Goal: Task Accomplishment & Management: Use online tool/utility

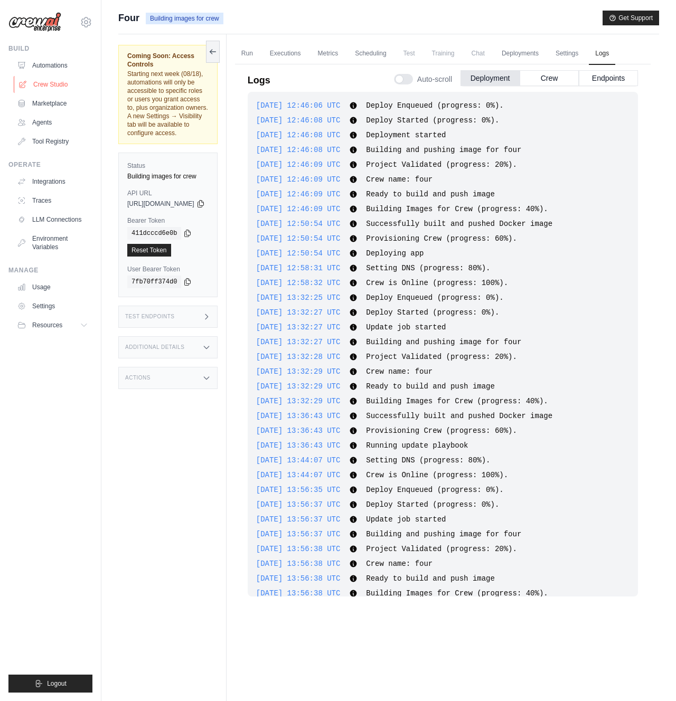
scroll to position [1918, 0]
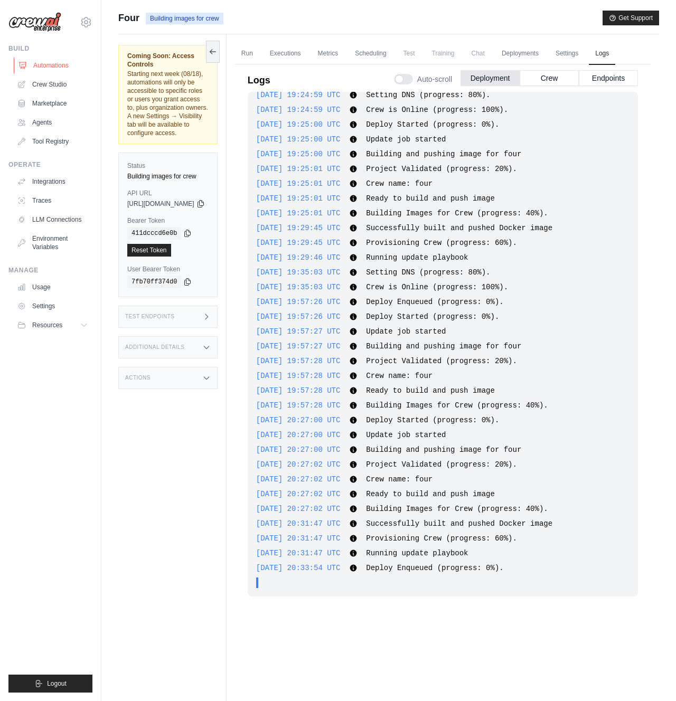
click at [47, 65] on link "Automations" at bounding box center [54, 65] width 80 height 17
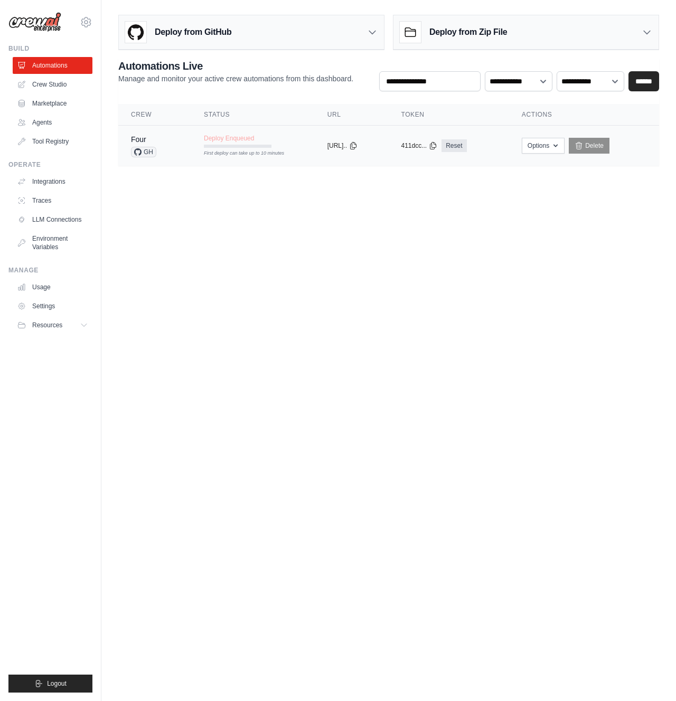
click at [291, 157] on tr "Four GH Deploy Enqueued First deploy can take up to 10 minutes copied https://f…" at bounding box center [388, 146] width 541 height 41
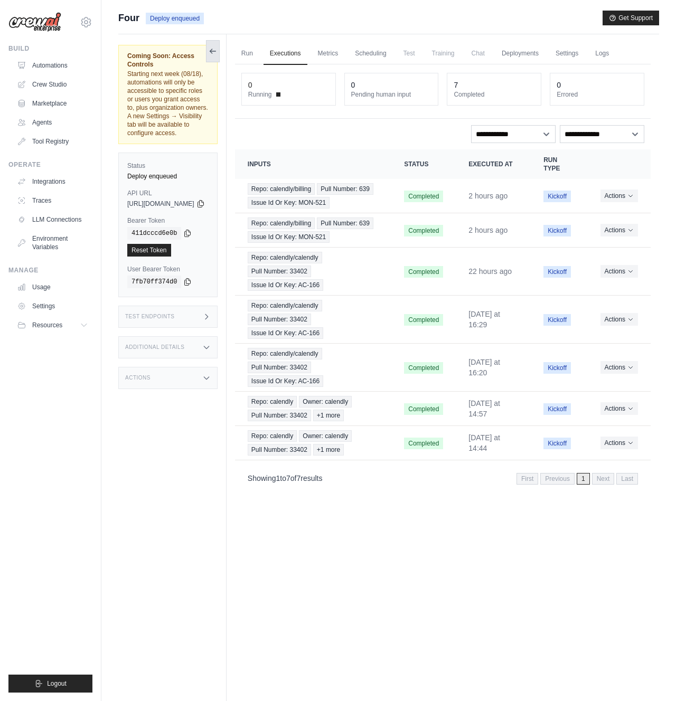
click at [212, 49] on icon at bounding box center [211, 51] width 2 height 4
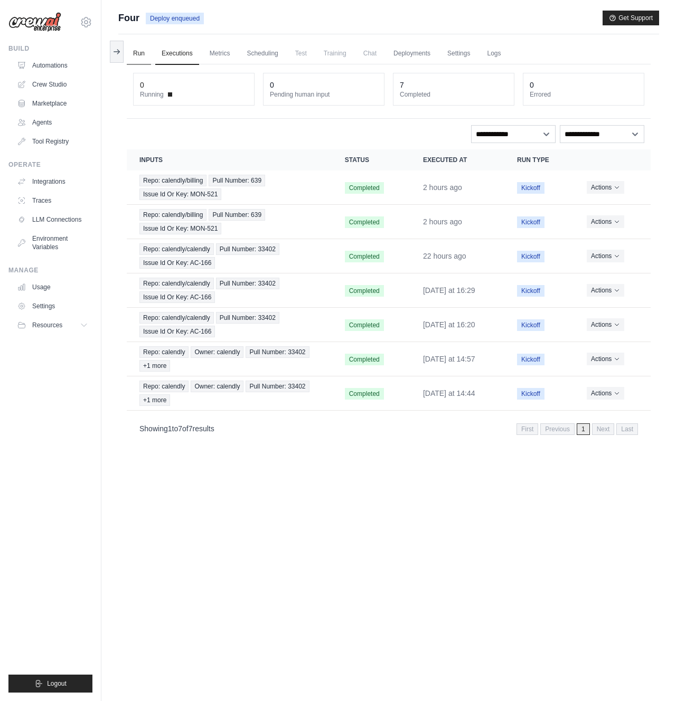
click at [143, 56] on link "Run" at bounding box center [139, 54] width 24 height 22
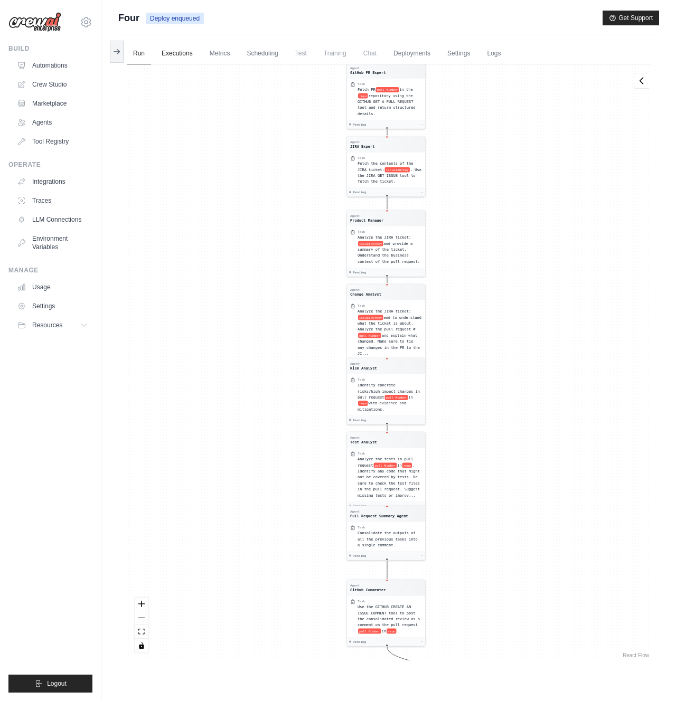
click at [166, 53] on link "Executions" at bounding box center [177, 54] width 44 height 22
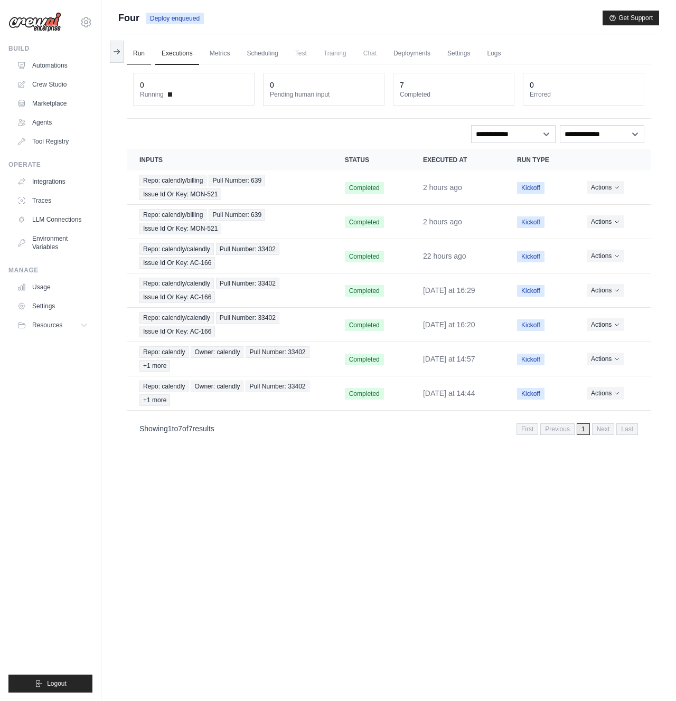
click at [137, 53] on link "Run" at bounding box center [139, 54] width 24 height 22
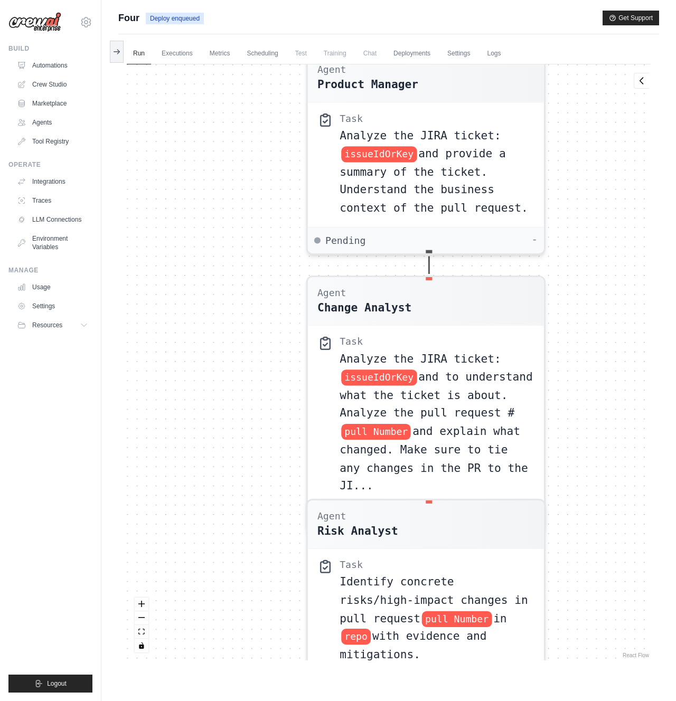
drag, startPoint x: 249, startPoint y: 349, endPoint x: 4, endPoint y: 492, distance: 283.8
click at [7, 481] on div "john.nelson@calendly.com Settings Build Automations Crew Studio" at bounding box center [338, 373] width 676 height 746
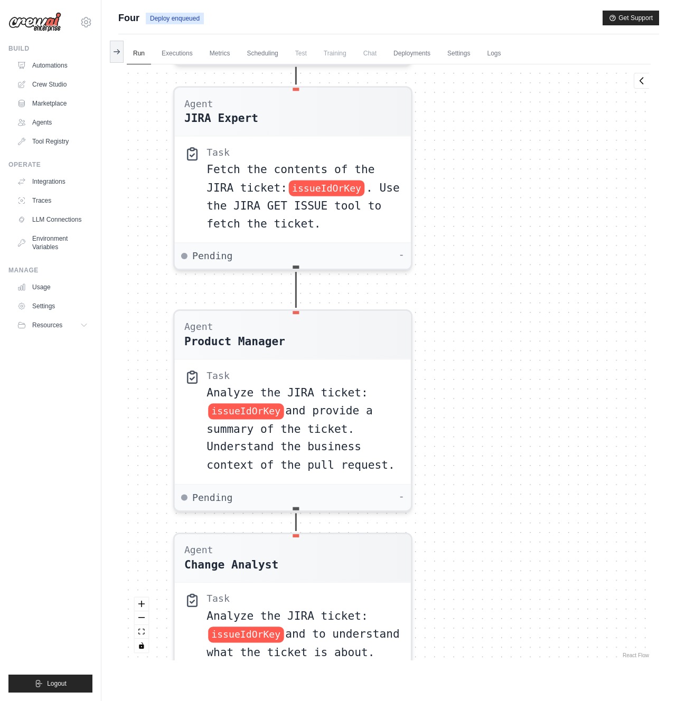
drag, startPoint x: 599, startPoint y: 210, endPoint x: 468, endPoint y: 495, distance: 313.9
click at [468, 492] on div "Agent GitHub PR Expert Task Fetch PR pull Number in the repo repository using t…" at bounding box center [389, 362] width 524 height 596
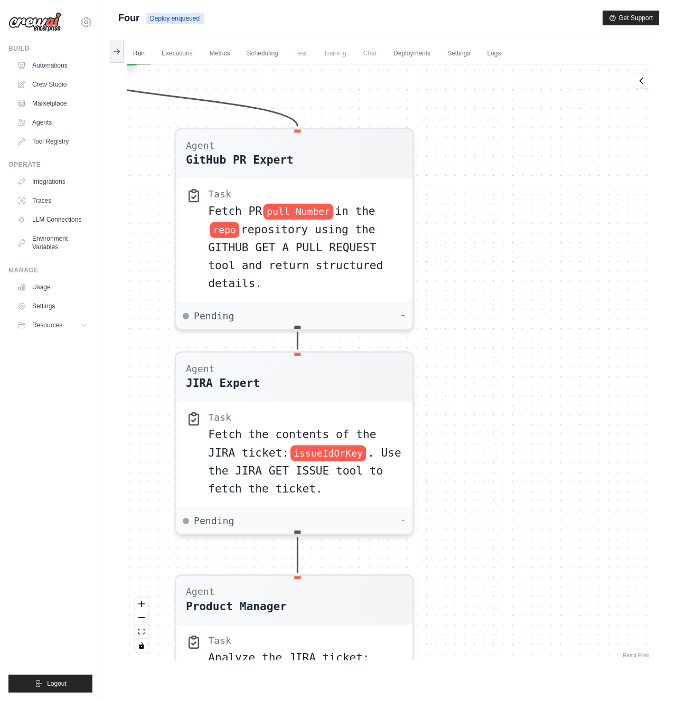
drag, startPoint x: 497, startPoint y: 323, endPoint x: 501, endPoint y: 553, distance: 230.3
click at [502, 553] on div "Agent GitHub PR Expert Task Fetch PR pull Number in the repo repository using t…" at bounding box center [389, 362] width 524 height 596
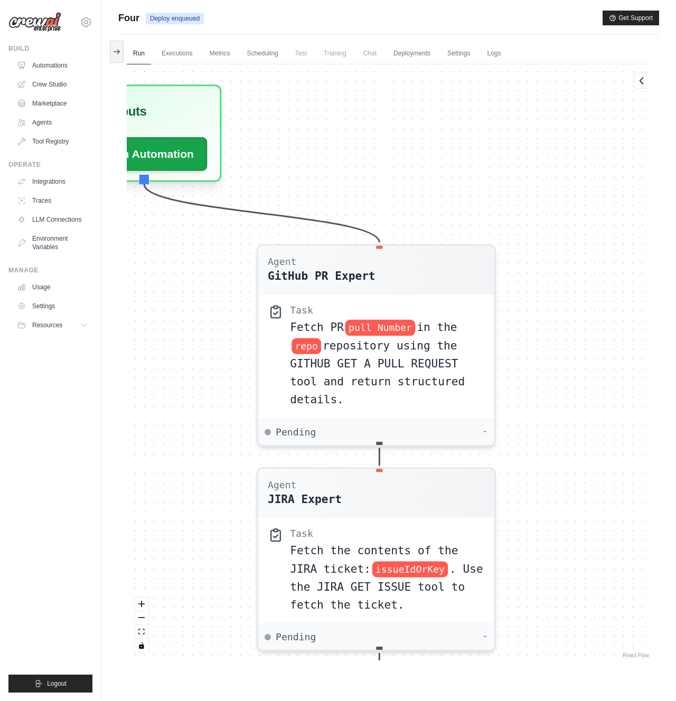
drag, startPoint x: 485, startPoint y: 394, endPoint x: 543, endPoint y: 496, distance: 117.8
click at [546, 498] on div "Agent GitHub PR Expert Task Fetch PR pull Number in the repo repository using t…" at bounding box center [389, 362] width 524 height 596
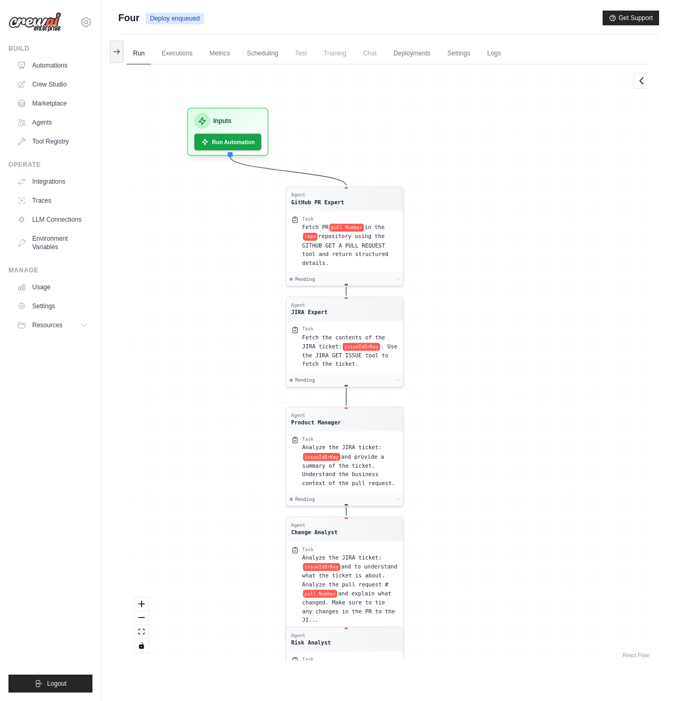
drag, startPoint x: 572, startPoint y: 531, endPoint x: 467, endPoint y: 326, distance: 229.9
click at [467, 326] on div "Agent GitHub PR Expert Task Fetch PR pull Number in the repo repository using t…" at bounding box center [389, 362] width 524 height 596
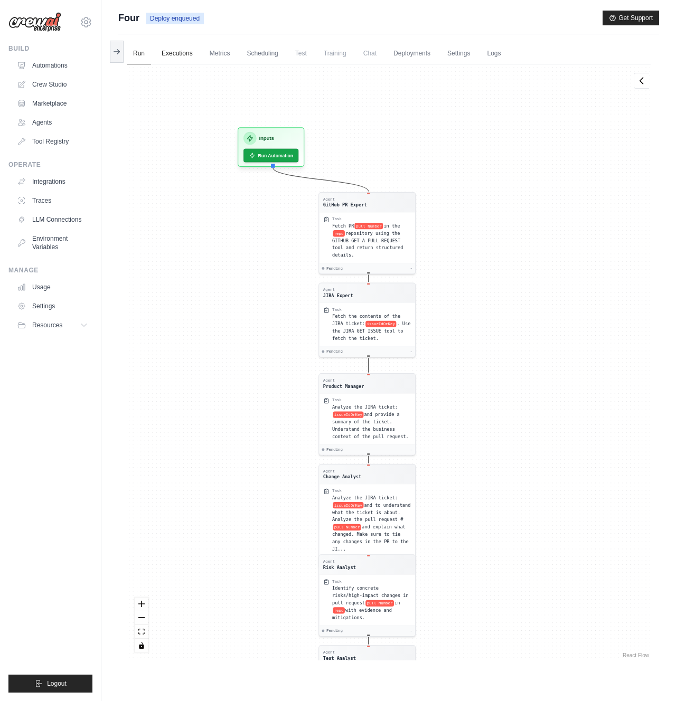
click at [174, 54] on link "Executions" at bounding box center [177, 54] width 44 height 22
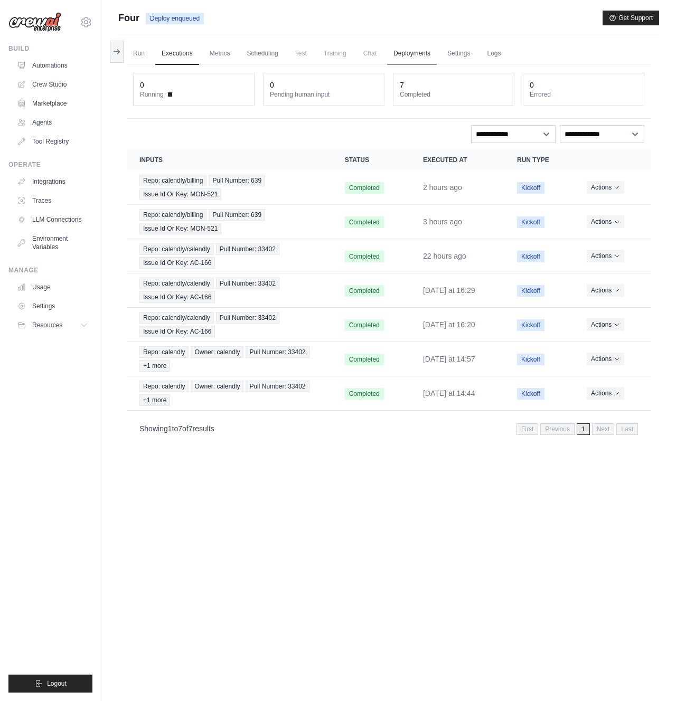
click at [417, 49] on link "Deployments" at bounding box center [412, 54] width 50 height 22
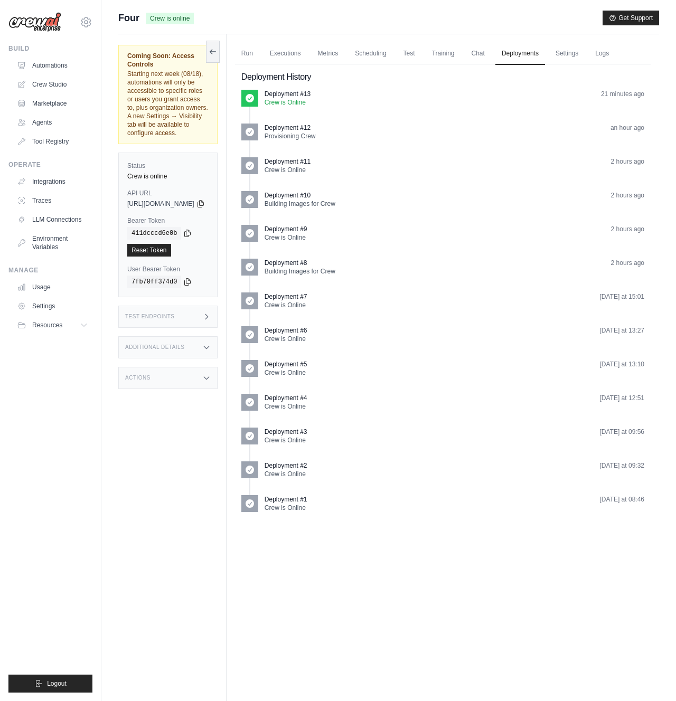
click at [157, 306] on div "Test Endpoints" at bounding box center [167, 317] width 99 height 22
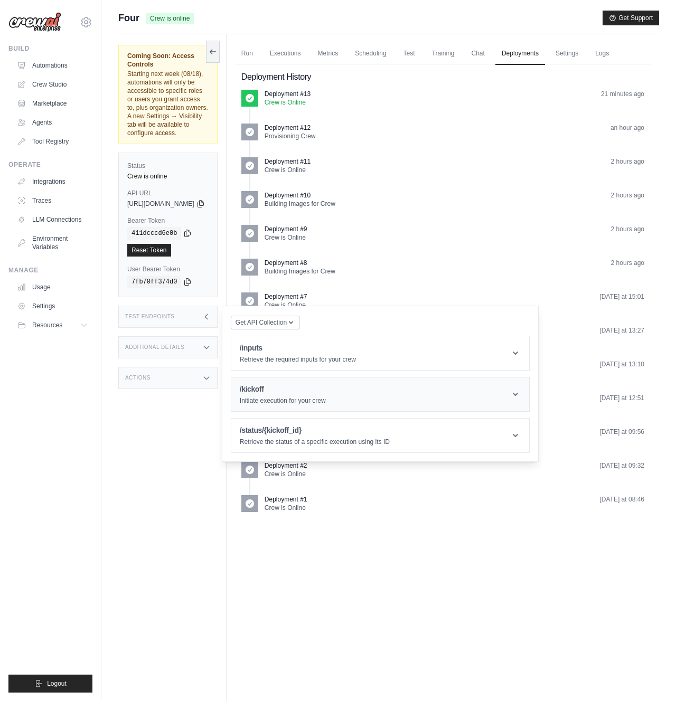
click at [282, 384] on h1 "/kickoff" at bounding box center [283, 389] width 86 height 11
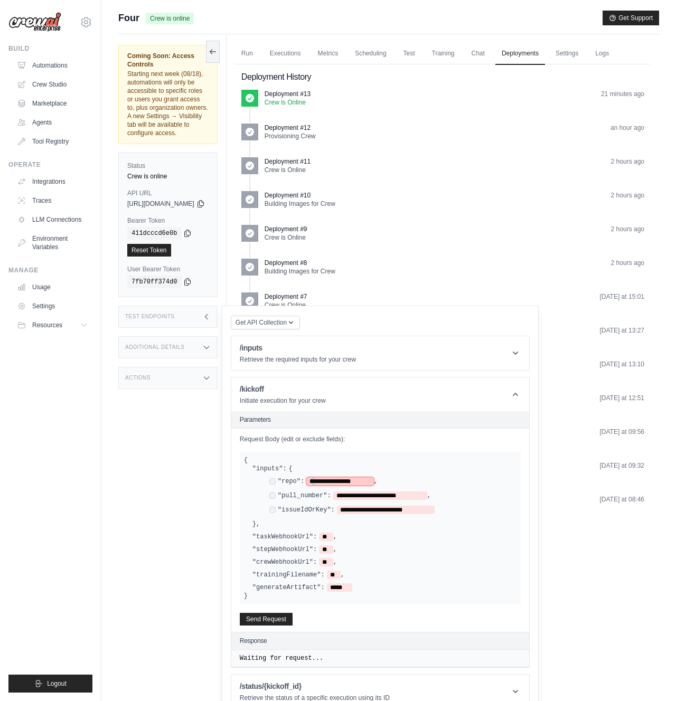
click at [339, 477] on span "**********" at bounding box center [340, 481] width 68 height 8
click at [340, 477] on span "**********" at bounding box center [340, 481] width 68 height 8
drag, startPoint x: 338, startPoint y: 455, endPoint x: 391, endPoint y: 459, distance: 53.5
click at [374, 477] on span "**********" at bounding box center [340, 481] width 68 height 8
